Goal: Share content: Share content

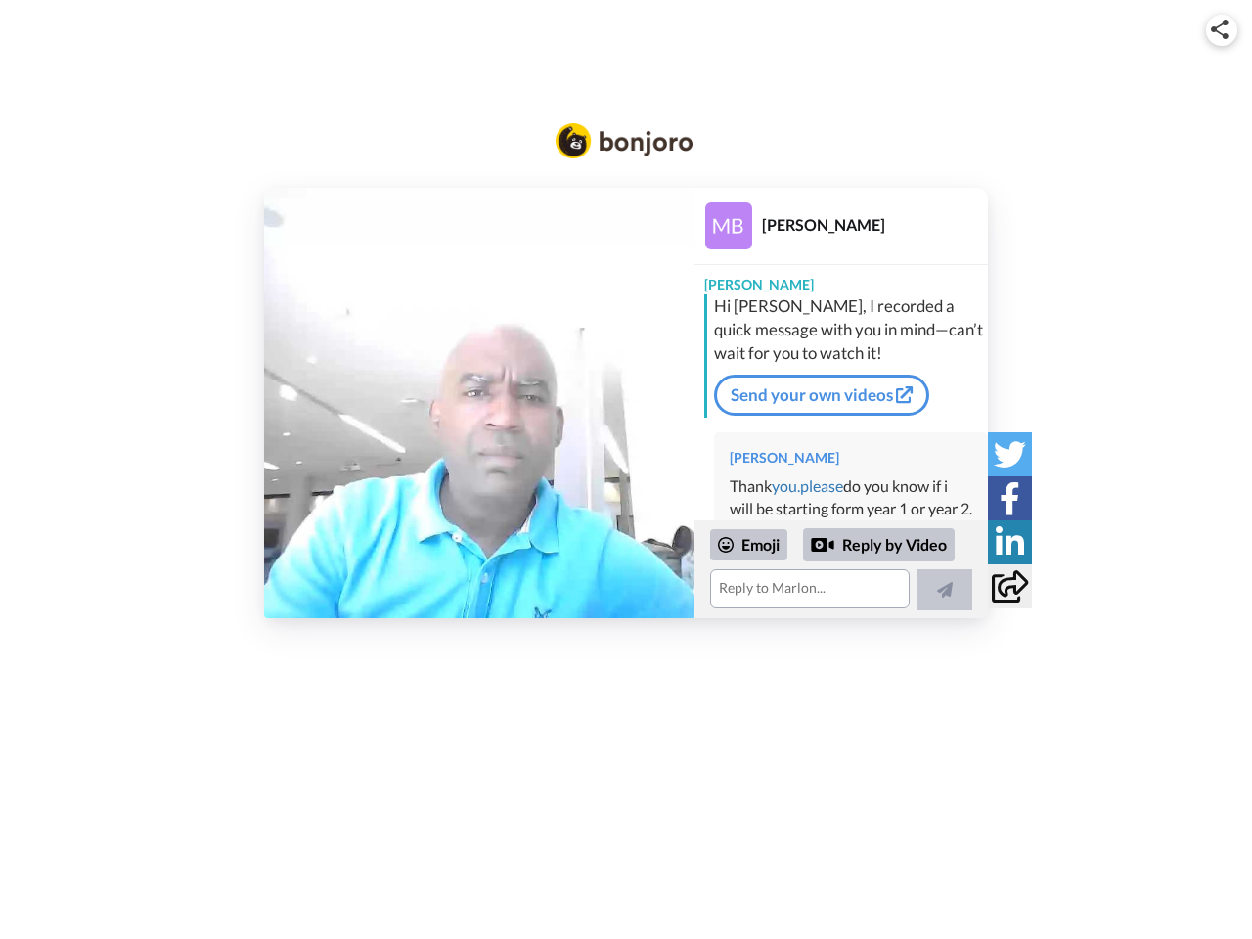
click at [1222, 29] on img at bounding box center [1220, 30] width 18 height 20
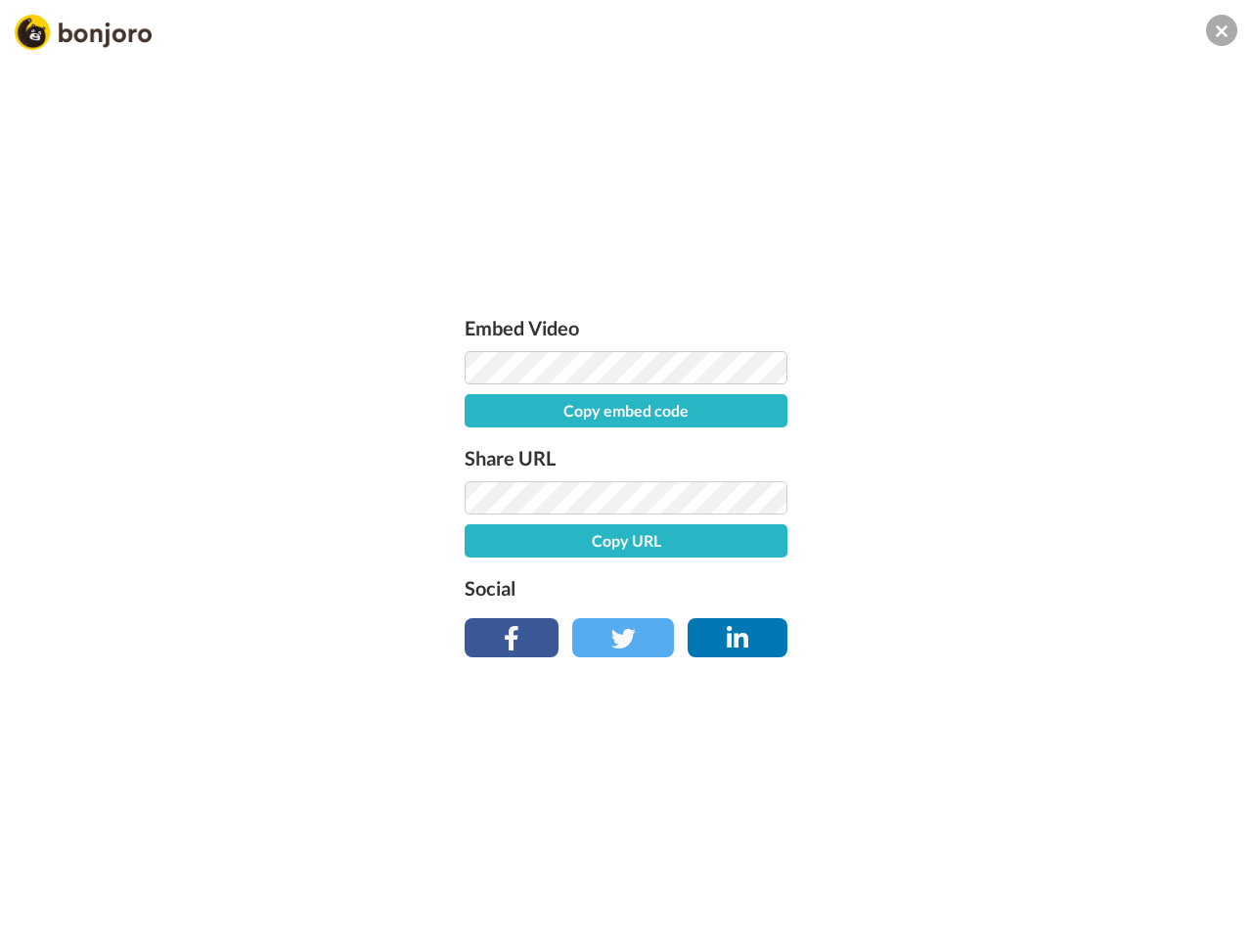
click at [479, 403] on button "Copy embed code" at bounding box center [626, 410] width 323 height 33
click at [841, 569] on div "Embed Video Embed code copied! Share URL Copy URL Social" at bounding box center [626, 575] width 1252 height 939
click at [749, 545] on button "Copy URL" at bounding box center [626, 540] width 323 height 33
click at [879, 545] on div "Embed Video Embed code copied! Share URL Copy URL Social" at bounding box center [626, 575] width 1252 height 939
click at [945, 590] on div "Embed Video Embed code copied! Share URL URL copied! Social" at bounding box center [626, 575] width 1252 height 939
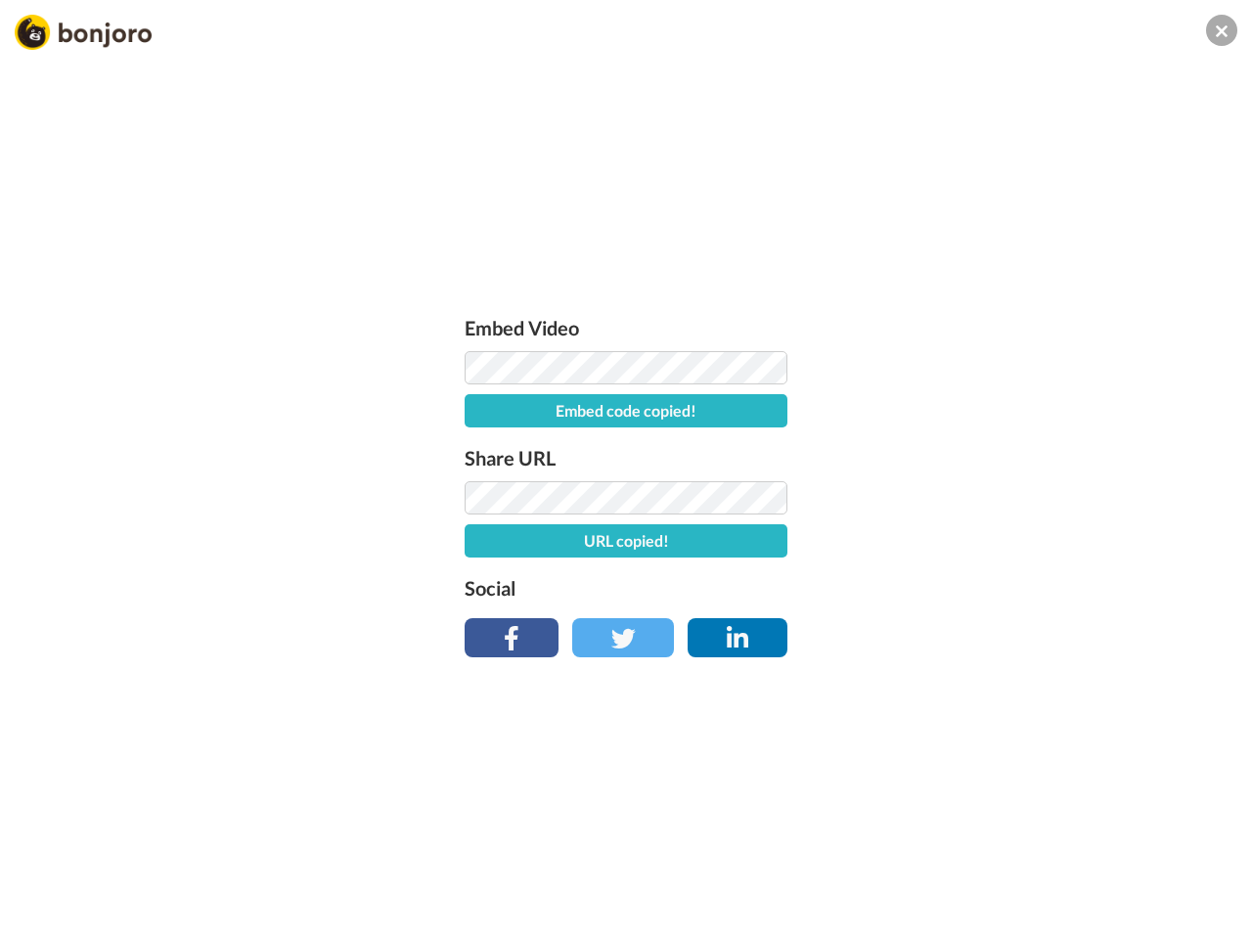
click at [1010, 454] on div "Embed Video Embed code copied! Share URL URL copied! Social" at bounding box center [626, 575] width 1252 height 939
click at [1010, 498] on div "Embed Video Embed code copied! Share URL URL copied! Social" at bounding box center [626, 575] width 1252 height 939
click at [1010, 542] on div "Embed Video Embed code copied! Share URL URL copied! Social" at bounding box center [626, 575] width 1252 height 939
click at [1010, 586] on div "Embed Video Embed code copied! Share URL URL copied! Social" at bounding box center [626, 575] width 1252 height 939
